Goal: Navigation & Orientation: Find specific page/section

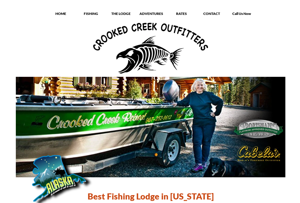
click at [121, 12] on p "THE LODGE" at bounding box center [120, 13] width 29 height 5
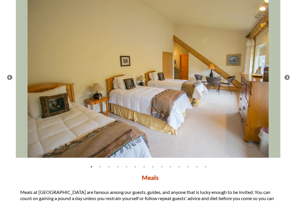
scroll to position [819, 0]
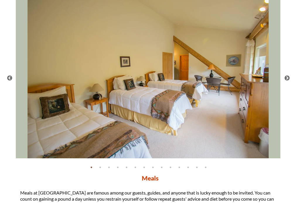
click at [287, 76] on button "Next" at bounding box center [287, 79] width 6 height 6
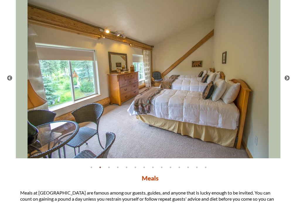
click at [285, 77] on button "Next" at bounding box center [287, 79] width 6 height 6
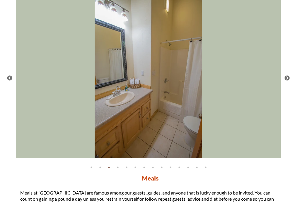
click at [288, 76] on button "Next" at bounding box center [287, 79] width 6 height 6
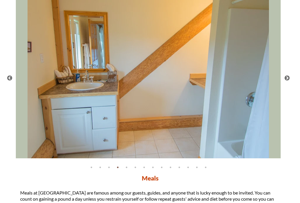
click at [286, 77] on button "Next" at bounding box center [287, 79] width 6 height 6
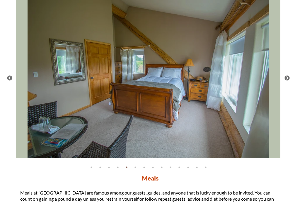
click at [287, 77] on button "Next" at bounding box center [287, 79] width 6 height 6
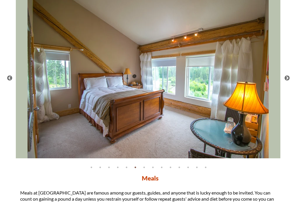
click at [288, 76] on button "Next" at bounding box center [287, 79] width 6 height 6
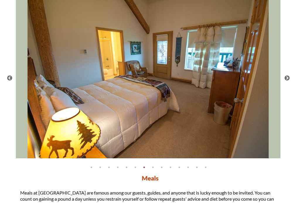
click at [288, 76] on button "Next" at bounding box center [287, 79] width 6 height 6
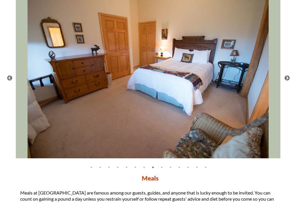
click at [287, 77] on button "Next" at bounding box center [287, 79] width 6 height 6
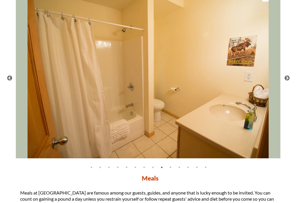
click at [285, 80] on button "Next" at bounding box center [287, 79] width 6 height 6
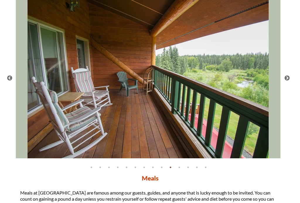
click at [287, 77] on button "Next" at bounding box center [287, 79] width 6 height 6
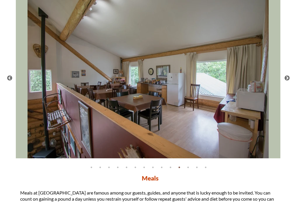
click at [286, 77] on button "Next" at bounding box center [287, 79] width 6 height 6
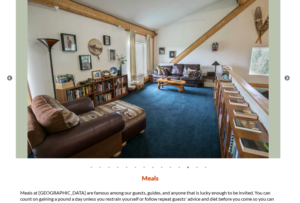
click at [286, 77] on button "Next" at bounding box center [287, 79] width 6 height 6
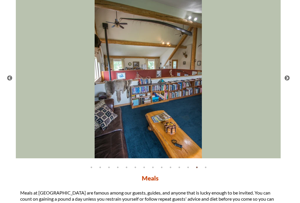
click at [286, 76] on button "Next" at bounding box center [287, 79] width 6 height 6
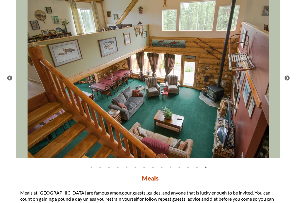
click at [285, 78] on button "Next" at bounding box center [287, 79] width 6 height 6
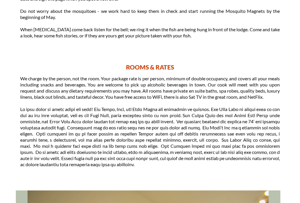
scroll to position [626, 0]
